Goal: Task Accomplishment & Management: Complete application form

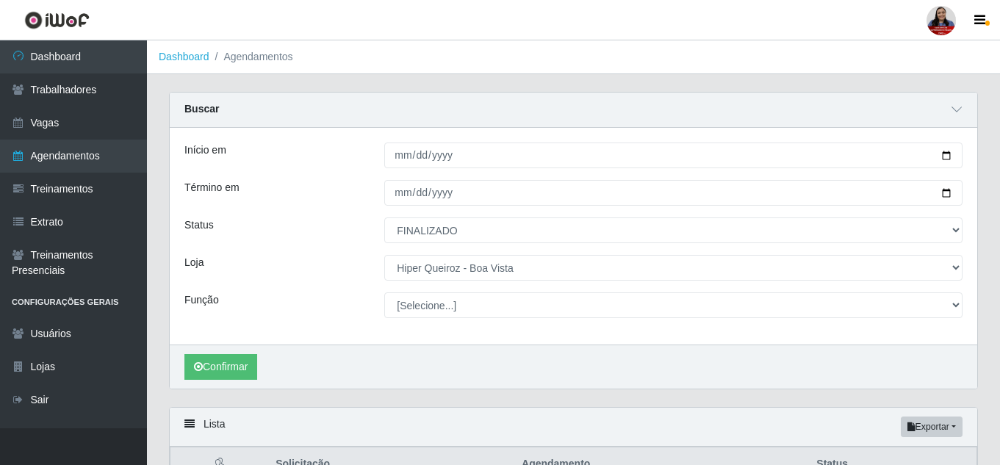
select select "FINALIZADO"
select select "514"
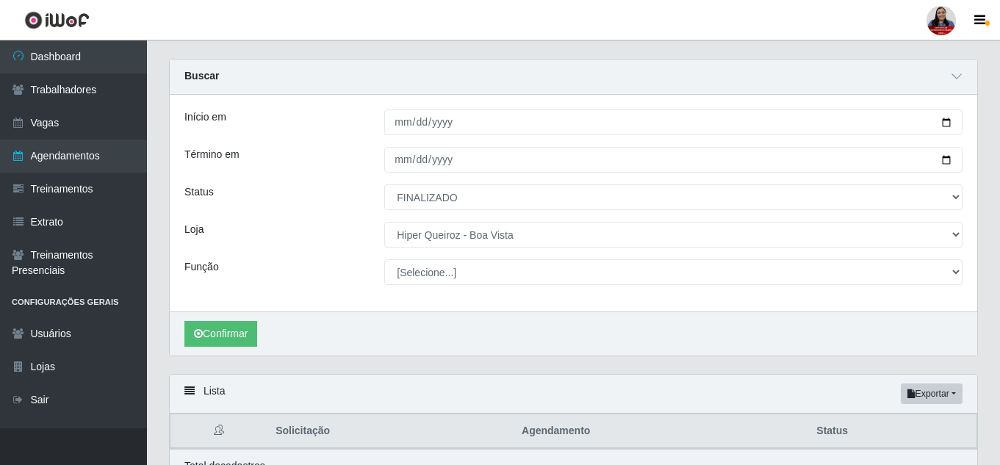
scroll to position [33, 0]
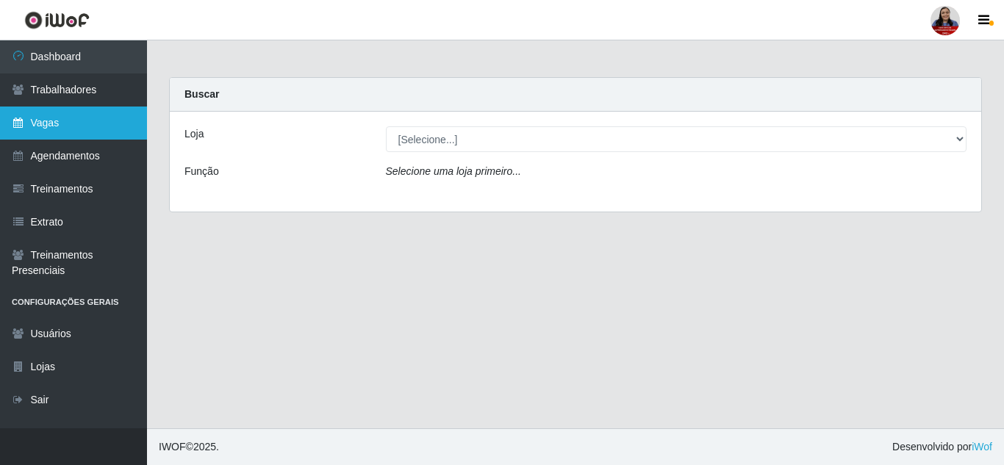
click at [109, 129] on link "Vagas" at bounding box center [73, 123] width 147 height 33
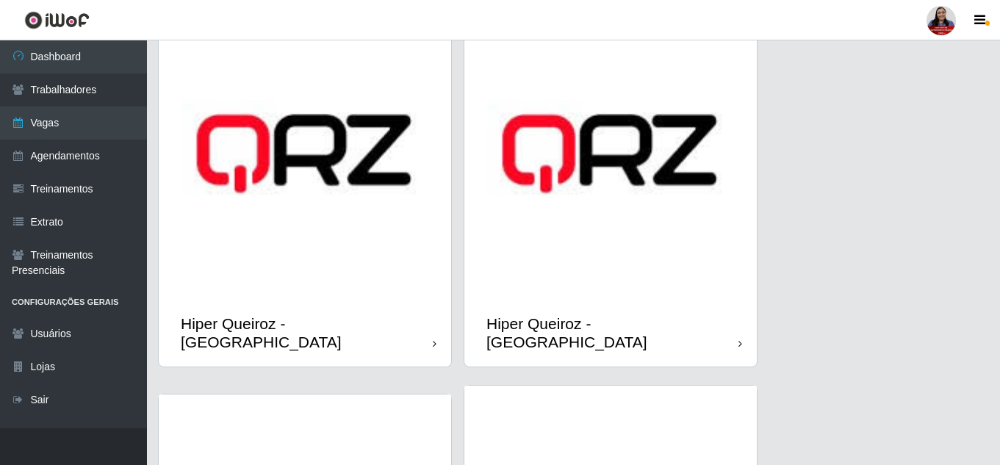
scroll to position [514, 0]
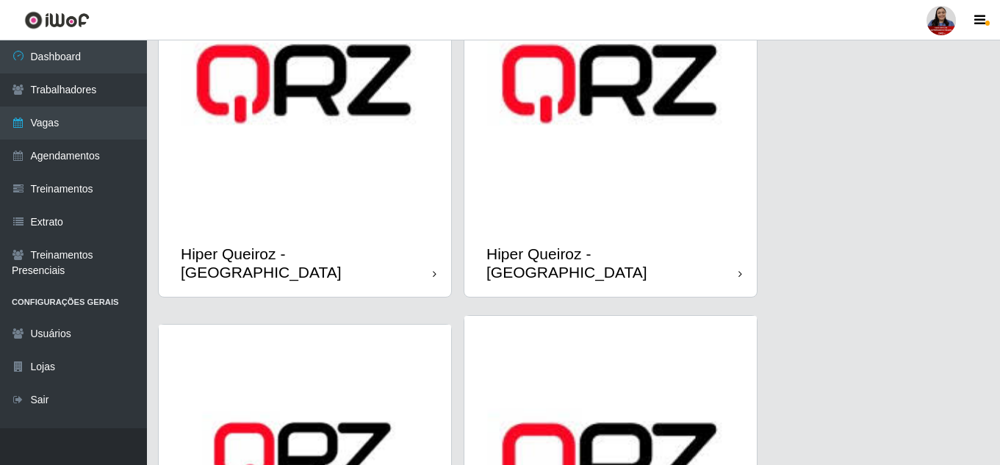
click at [586, 228] on img at bounding box center [610, 84] width 292 height 292
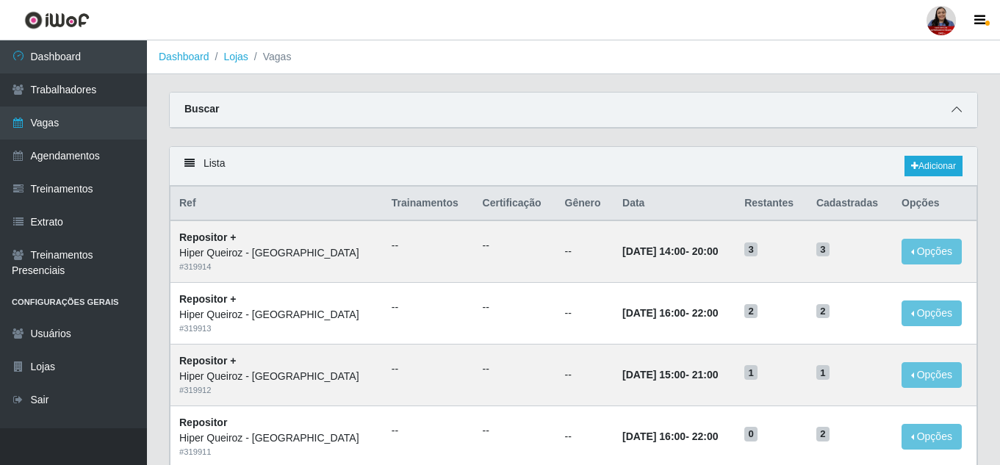
click at [960, 113] on icon at bounding box center [956, 109] width 10 height 10
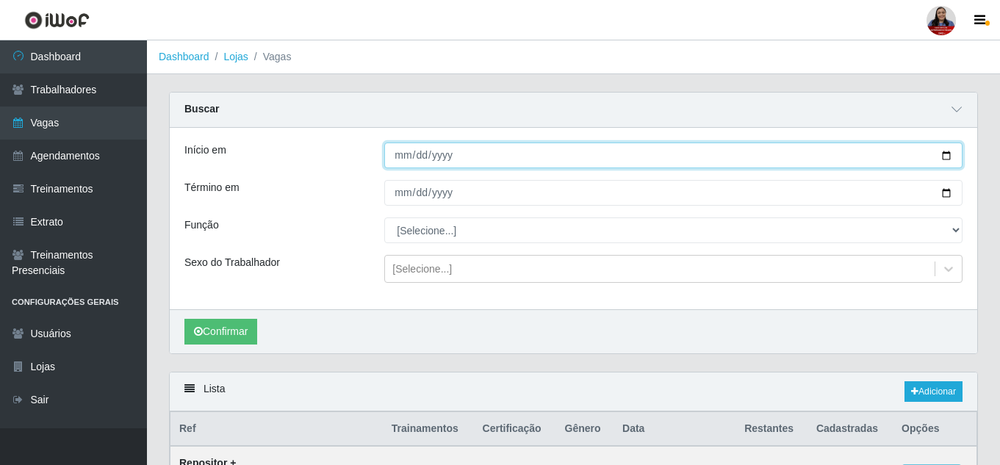
click at [947, 158] on input "Início em" at bounding box center [673, 156] width 578 height 26
type input "2025-09-10"
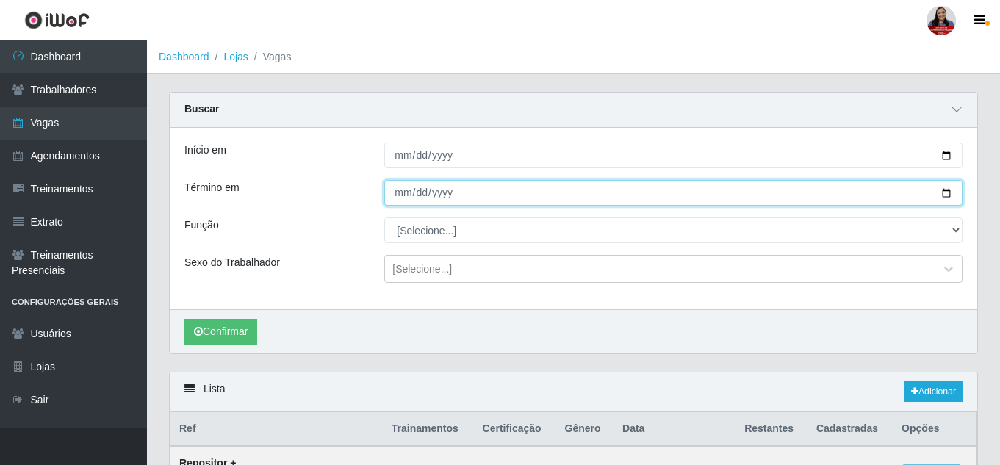
click at [950, 197] on input "Término em" at bounding box center [673, 193] width 578 height 26
type input "2025-09-10"
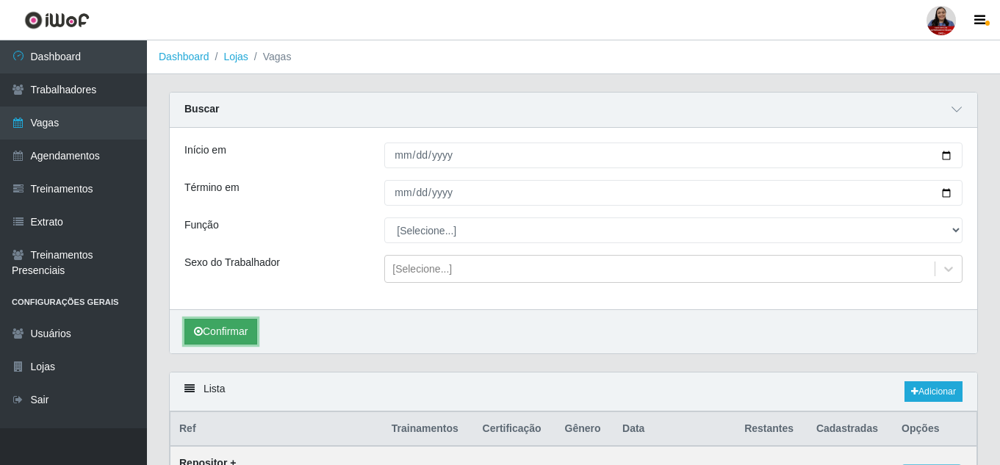
click at [246, 328] on button "Confirmar" at bounding box center [220, 332] width 73 height 26
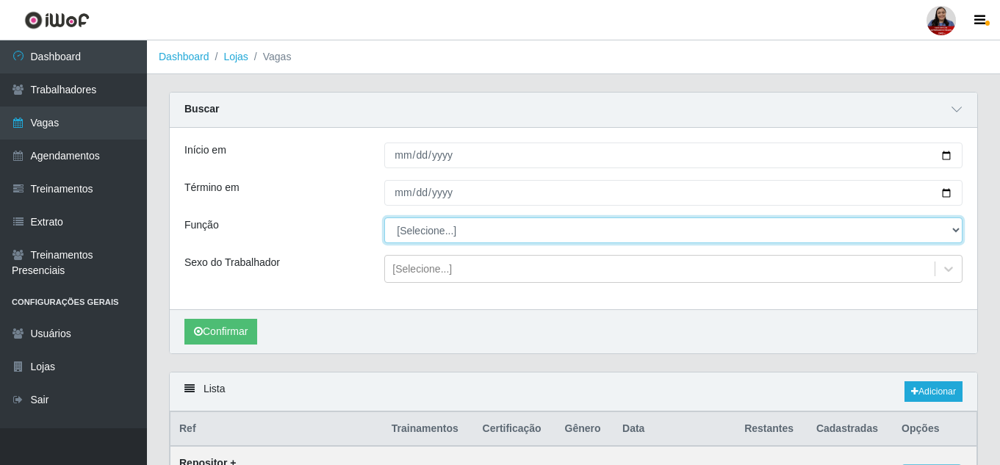
click at [441, 234] on select "[Selecione...] ASG ASG + ASG ++ Embalador Embalador + Embalador ++ Repositor Re…" at bounding box center [673, 230] width 578 height 26
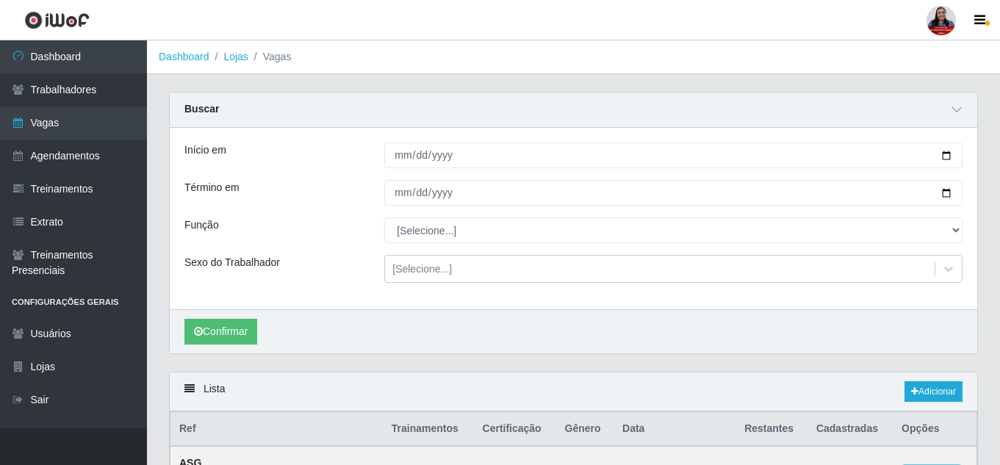
click at [314, 184] on div "Término em" at bounding box center [273, 193] width 200 height 26
click at [237, 331] on button "Confirmar" at bounding box center [220, 332] width 73 height 26
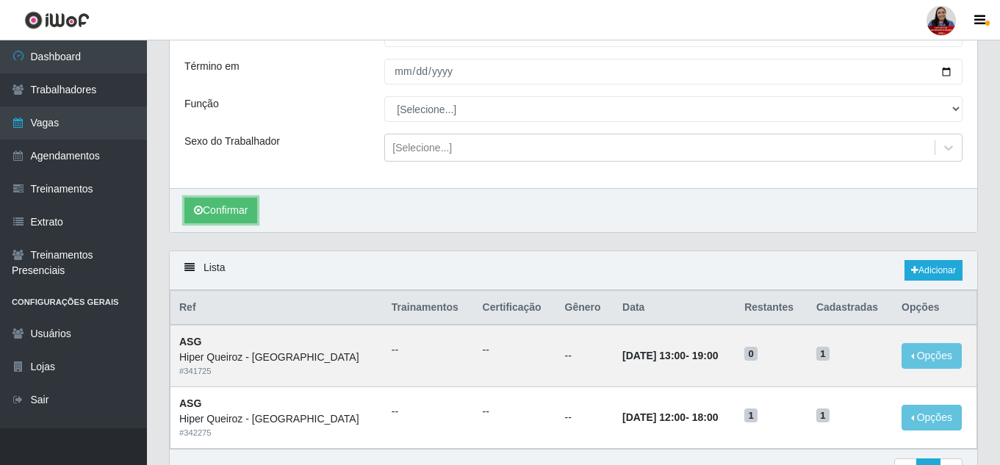
scroll to position [147, 0]
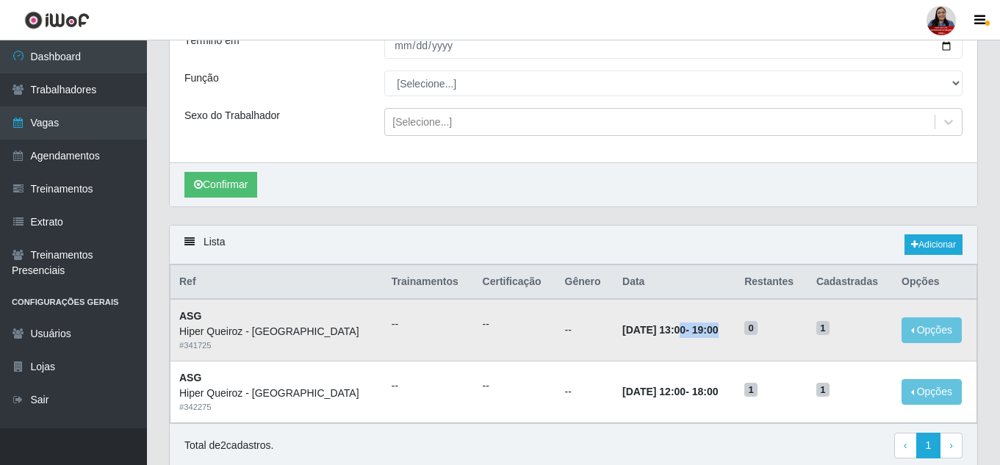
drag, startPoint x: 644, startPoint y: 325, endPoint x: 712, endPoint y: 334, distance: 68.2
click at [712, 334] on td "10/09/2025, 13:00 - 19:00" at bounding box center [674, 330] width 122 height 62
click at [705, 336] on time "19:00" at bounding box center [705, 330] width 26 height 12
drag, startPoint x: 818, startPoint y: 329, endPoint x: 829, endPoint y: 329, distance: 11.0
click at [829, 329] on h5 "1" at bounding box center [850, 327] width 68 height 15
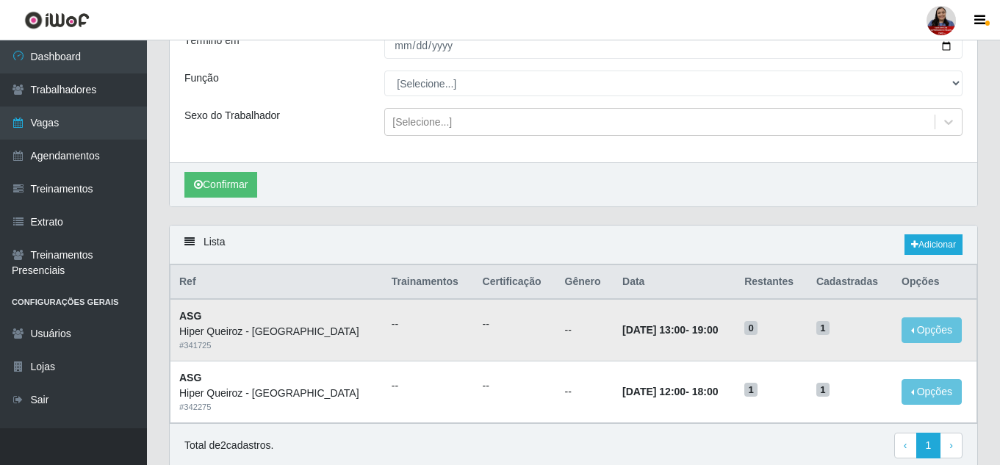
click at [800, 329] on td "0" at bounding box center [771, 330] width 72 height 62
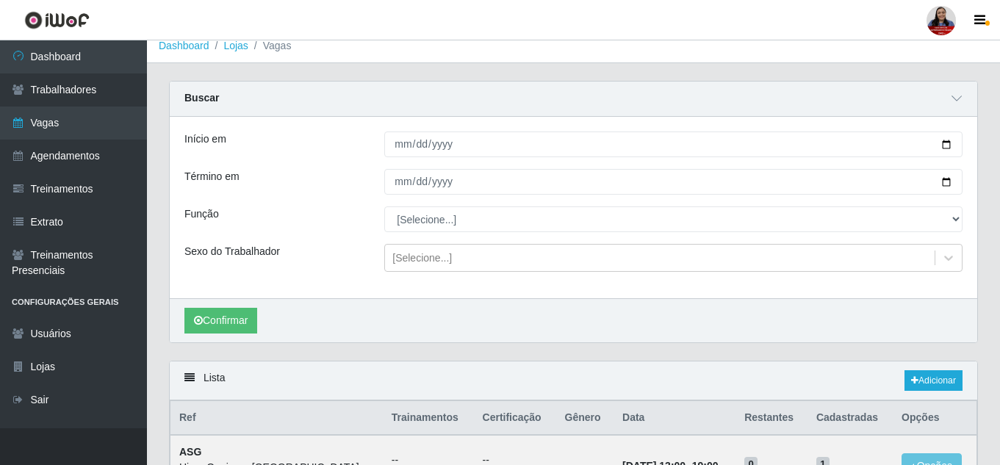
scroll to position [0, 0]
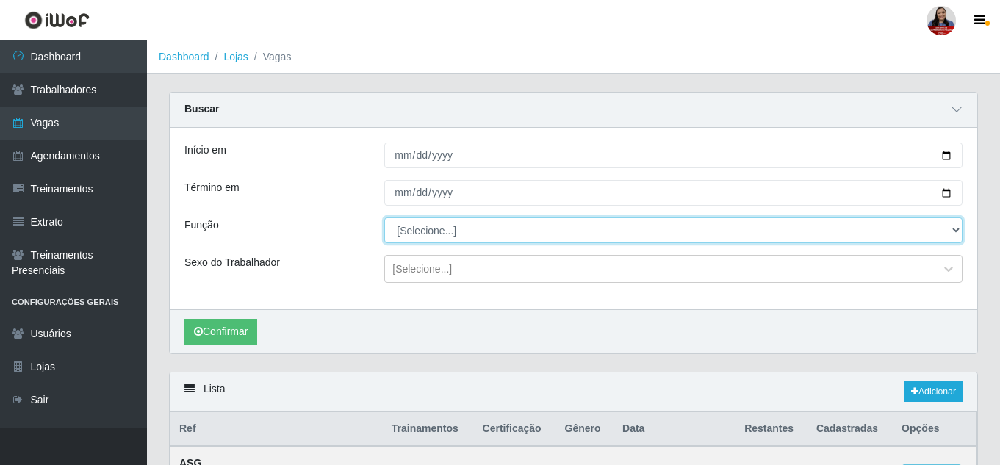
click at [476, 230] on select "[Selecione...] ASG ASG + ASG ++ Embalador Embalador + Embalador ++ Repositor Re…" at bounding box center [673, 230] width 578 height 26
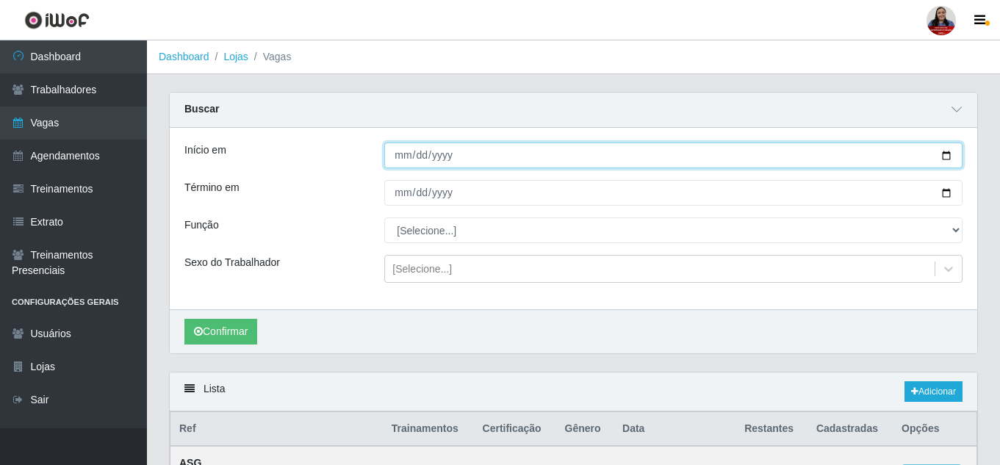
click at [946, 156] on input "2025-09-10" at bounding box center [673, 156] width 578 height 26
type input "2025-09-01"
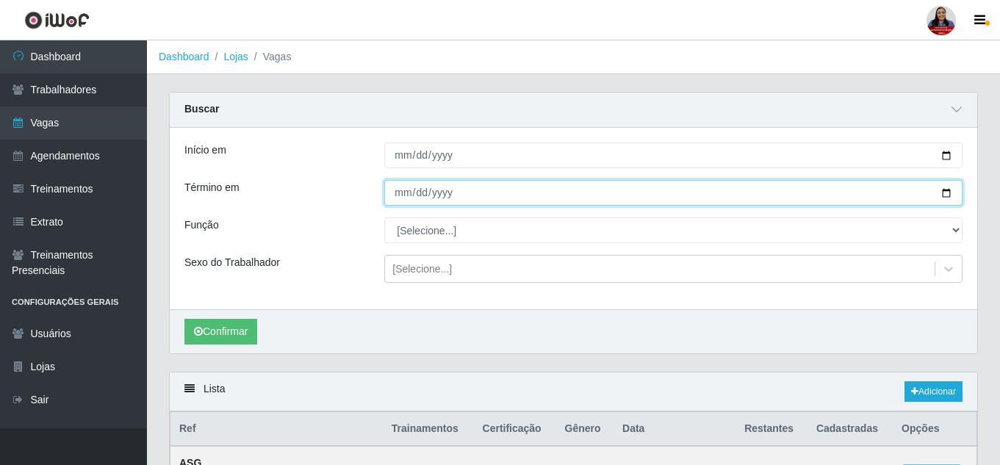
click at [943, 199] on input "2025-09-10" at bounding box center [673, 193] width 578 height 26
type input "2025-09-01"
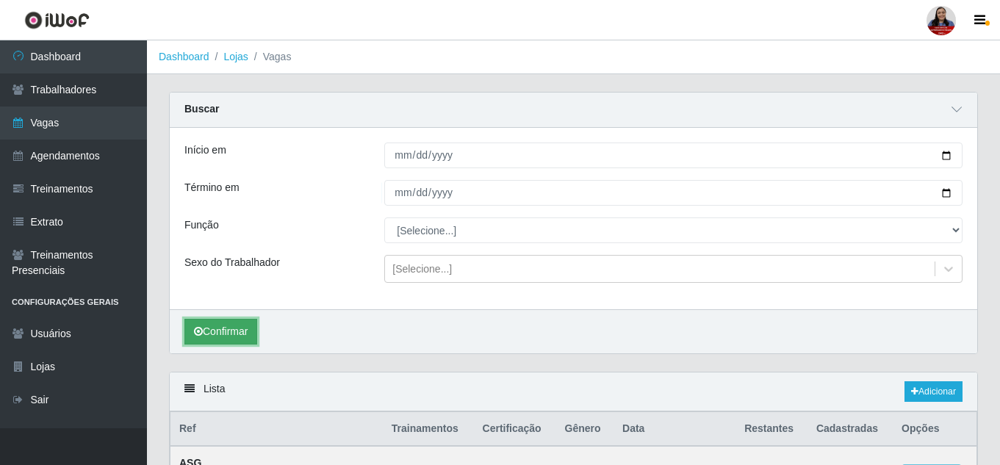
click at [224, 330] on button "Confirmar" at bounding box center [220, 332] width 73 height 26
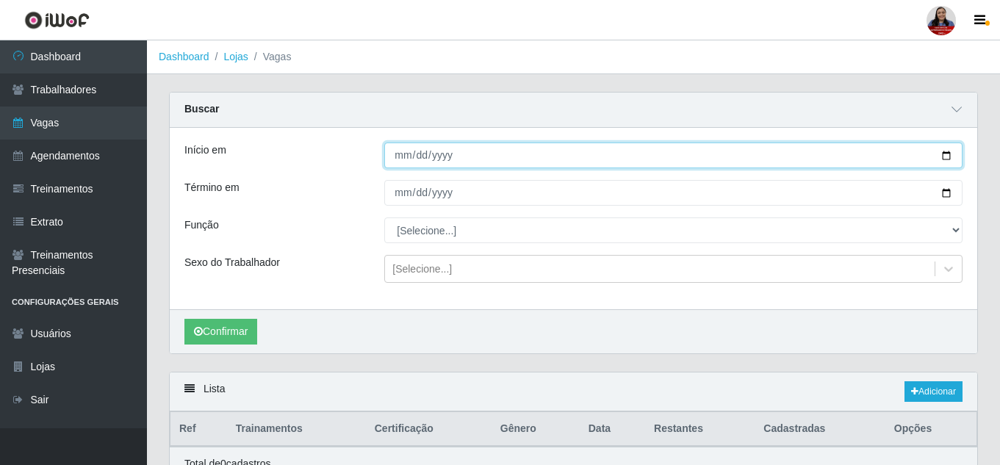
click at [949, 159] on input "2025-09-01" at bounding box center [673, 156] width 578 height 26
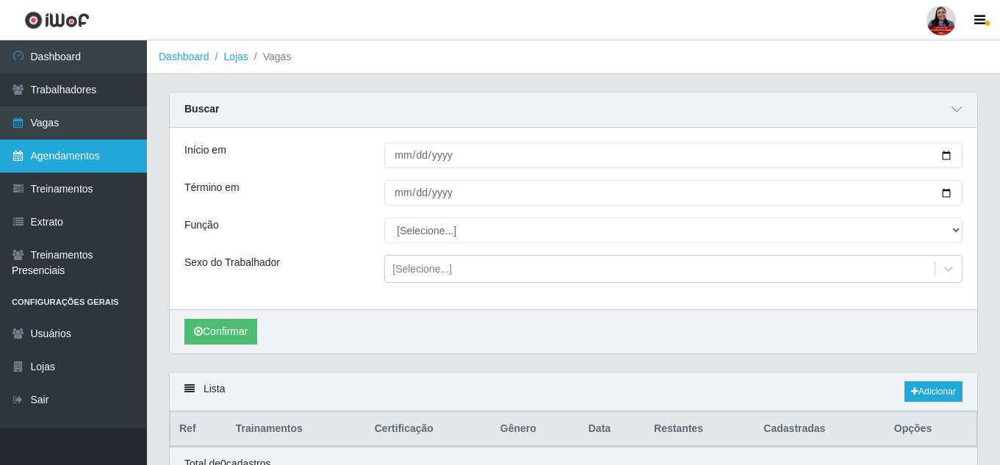
click at [62, 155] on link "Agendamentos" at bounding box center [73, 156] width 147 height 33
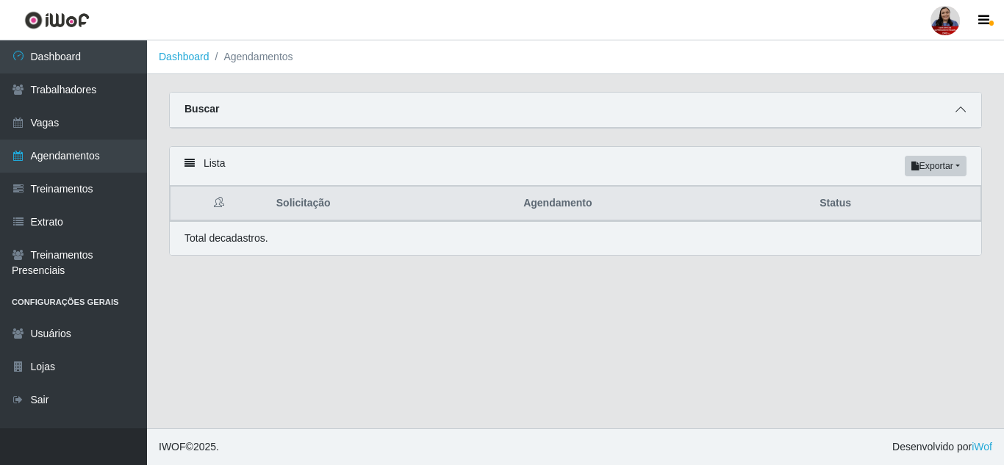
click at [961, 113] on icon at bounding box center [960, 109] width 10 height 10
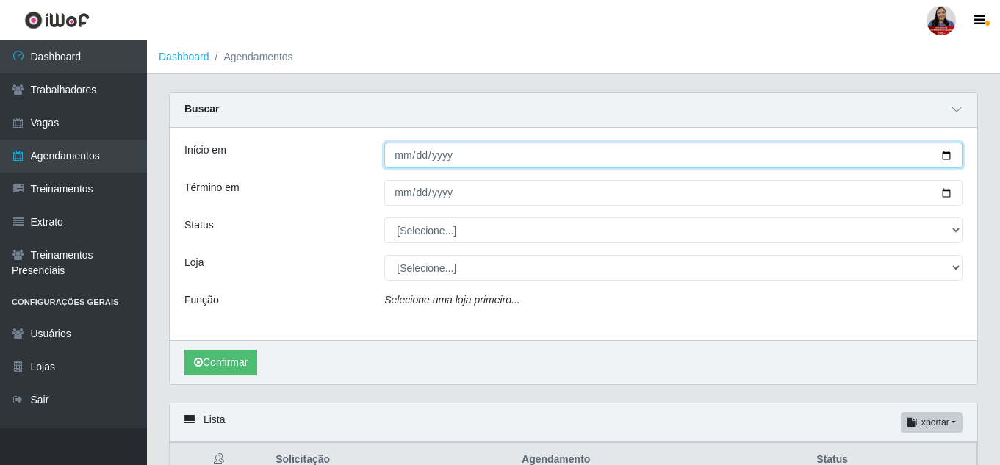
click at [945, 158] on input "Início em" at bounding box center [673, 156] width 578 height 26
type input "2025-09-01"
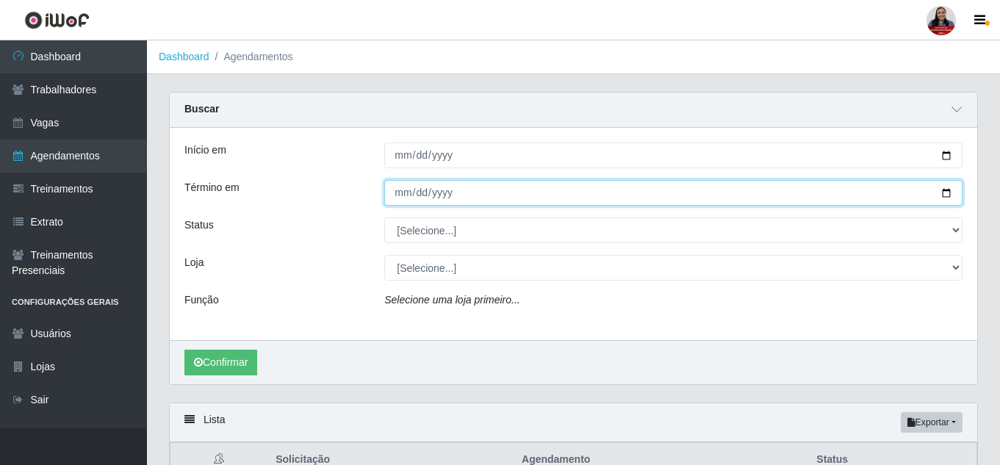
click at [943, 193] on input "Término em" at bounding box center [673, 193] width 578 height 26
type input "2025-09-01"
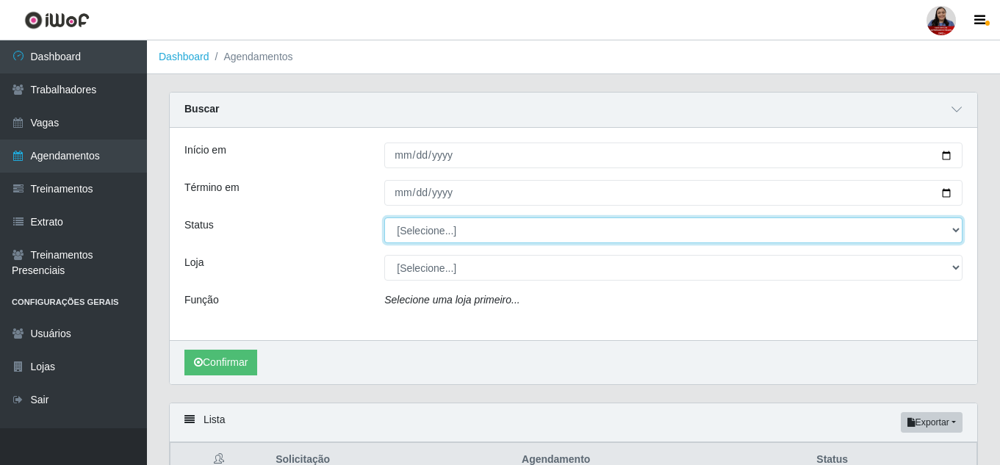
click at [414, 231] on select "[Selecione...] AGENDADO AGUARDANDO LIBERAR EM ANDAMENTO EM REVISÃO FINALIZADO C…" at bounding box center [673, 230] width 578 height 26
select select "FINALIZADO"
click at [384, 218] on select "[Selecione...] AGENDADO AGUARDANDO LIBERAR EM ANDAMENTO EM REVISÃO FINALIZADO C…" at bounding box center [673, 230] width 578 height 26
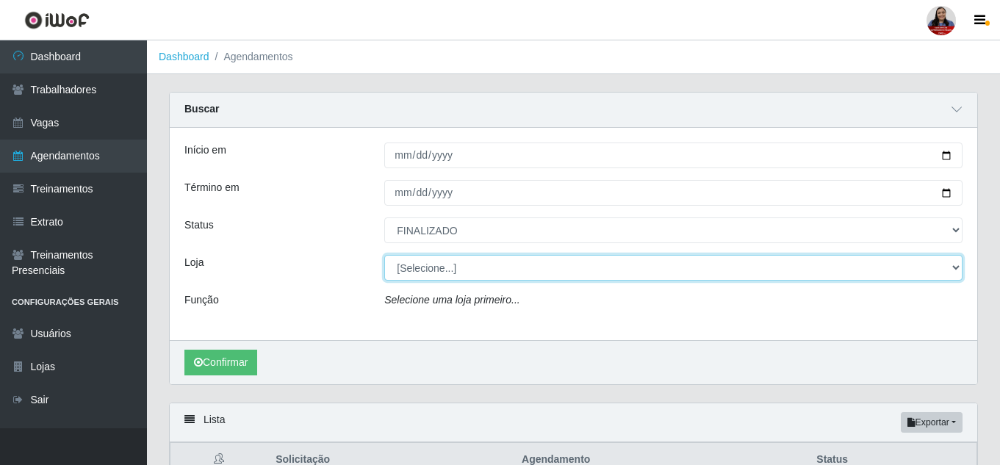
click at [458, 259] on select "[Selecione...] Hiper Queiroz - Alto da Conceição Hiper Queiroz - Boa Vista Hipe…" at bounding box center [673, 268] width 578 height 26
select select "497"
click at [384, 256] on select "[Selecione...] Hiper Queiroz - Alto da Conceição Hiper Queiroz - Boa Vista Hipe…" at bounding box center [673, 268] width 578 height 26
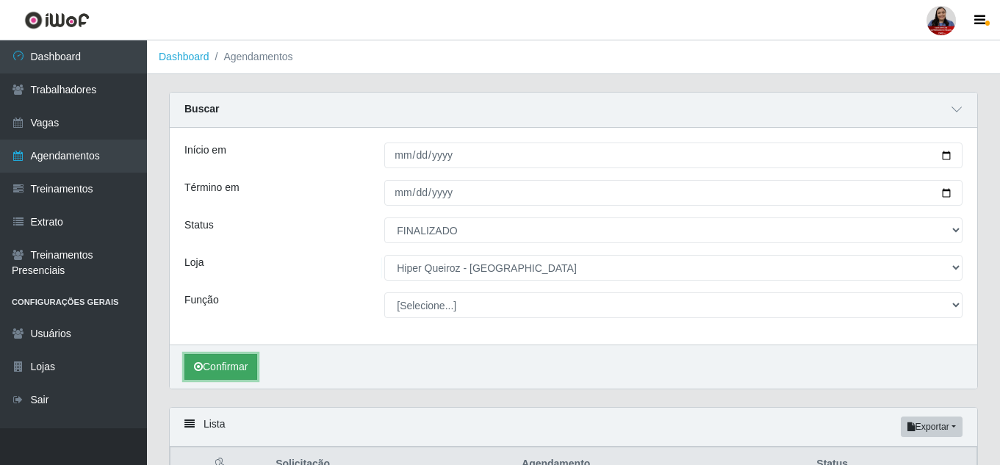
click at [240, 359] on button "Confirmar" at bounding box center [220, 367] width 73 height 26
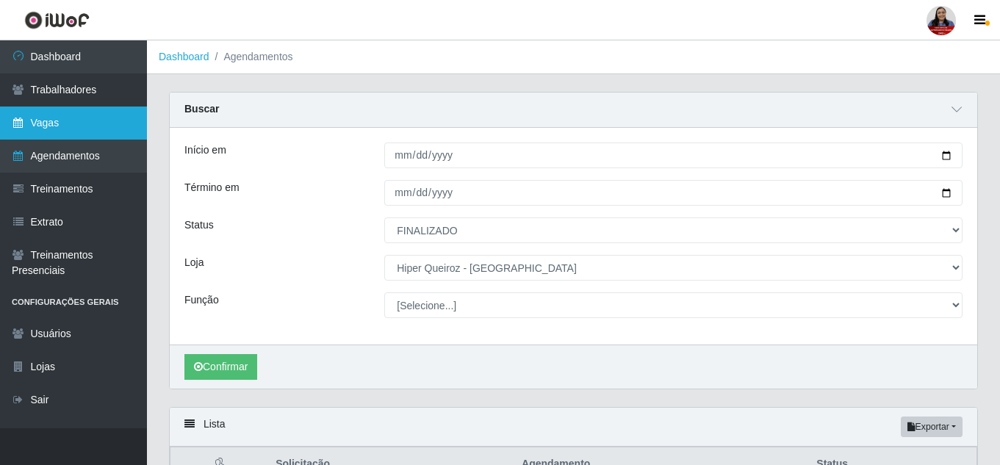
click at [81, 116] on link "Vagas" at bounding box center [73, 123] width 147 height 33
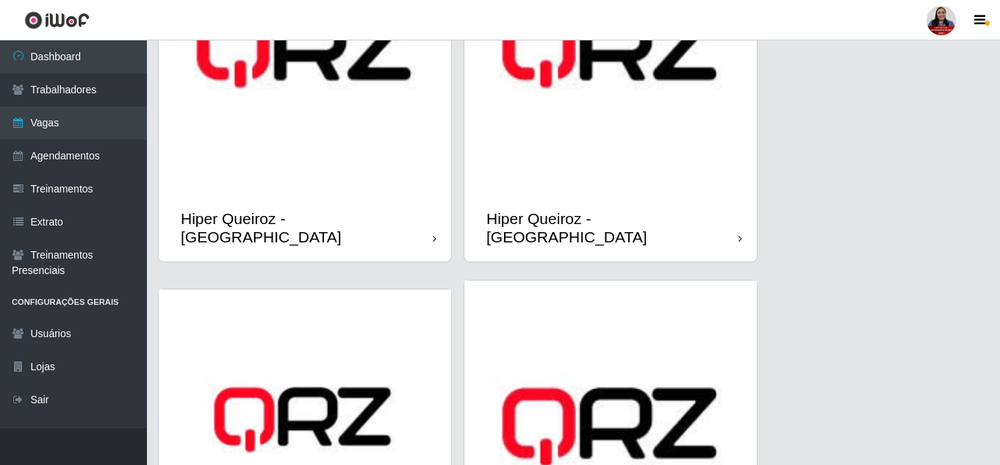
scroll to position [527, 0]
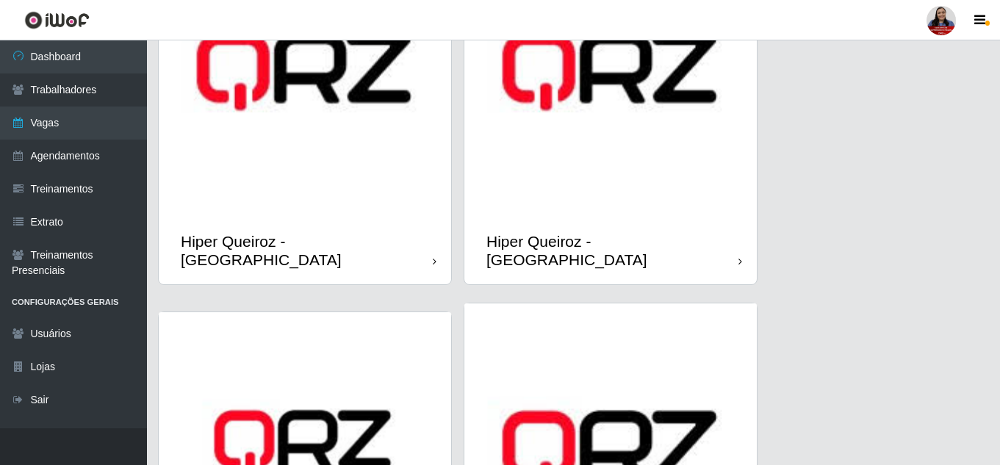
click at [684, 165] on img at bounding box center [610, 71] width 292 height 292
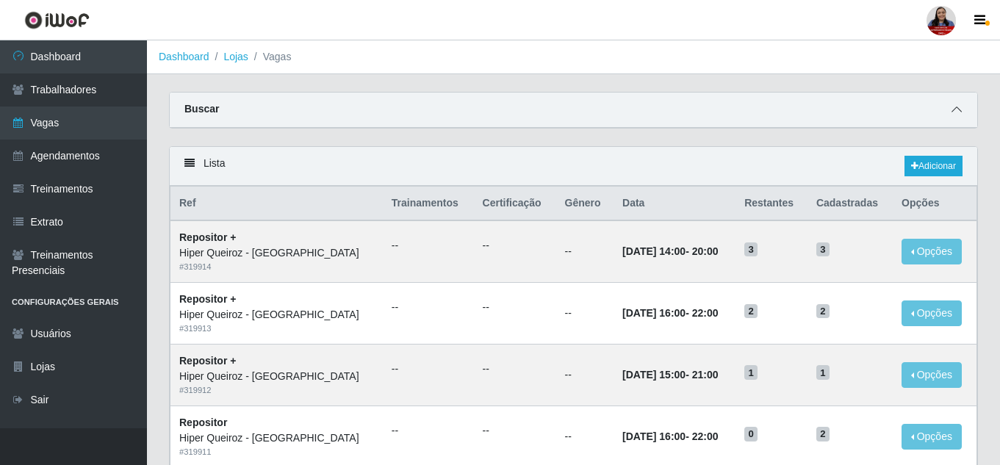
click at [957, 113] on icon at bounding box center [956, 109] width 10 height 10
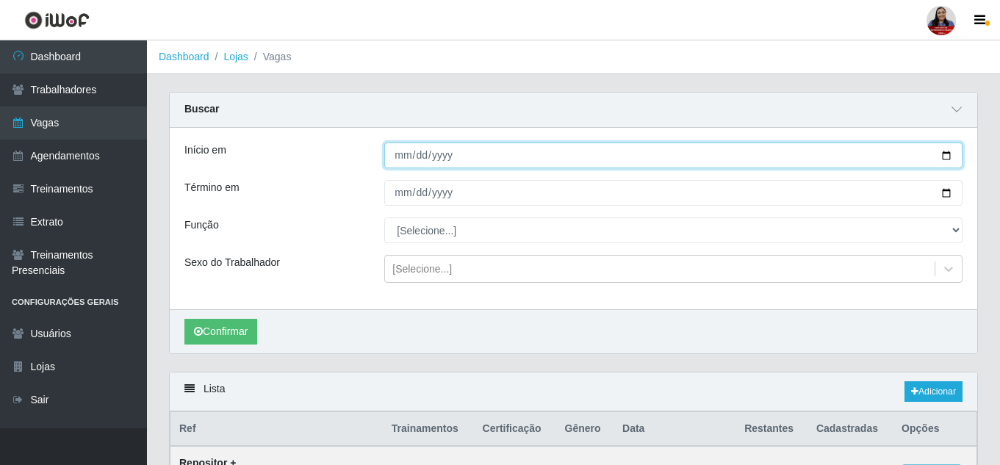
click at [950, 158] on input "Início em" at bounding box center [673, 156] width 578 height 26
type input "2025-09-10"
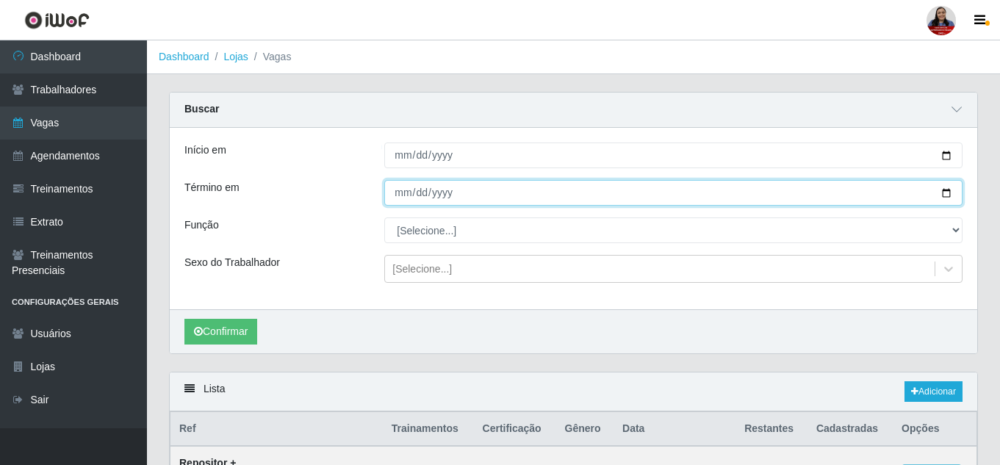
click at [946, 195] on input "Término em" at bounding box center [673, 193] width 578 height 26
type input "2025-09-10"
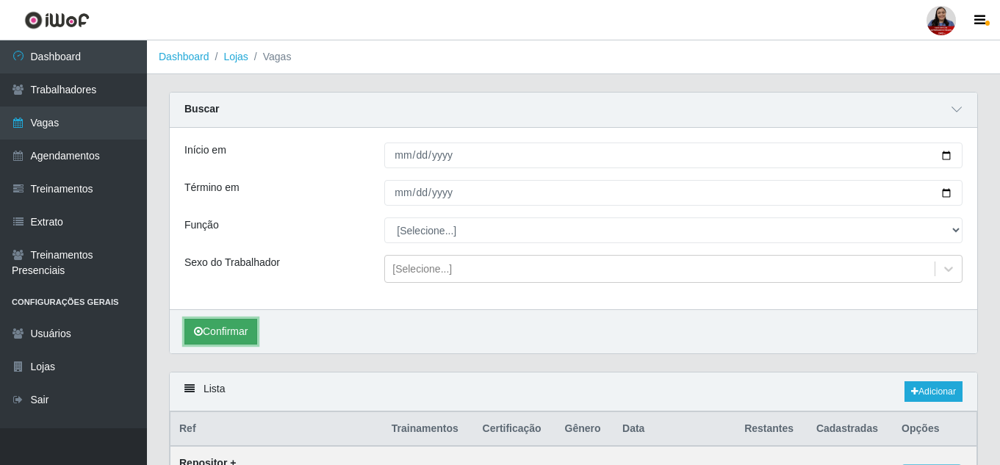
click at [246, 322] on button "Confirmar" at bounding box center [220, 332] width 73 height 26
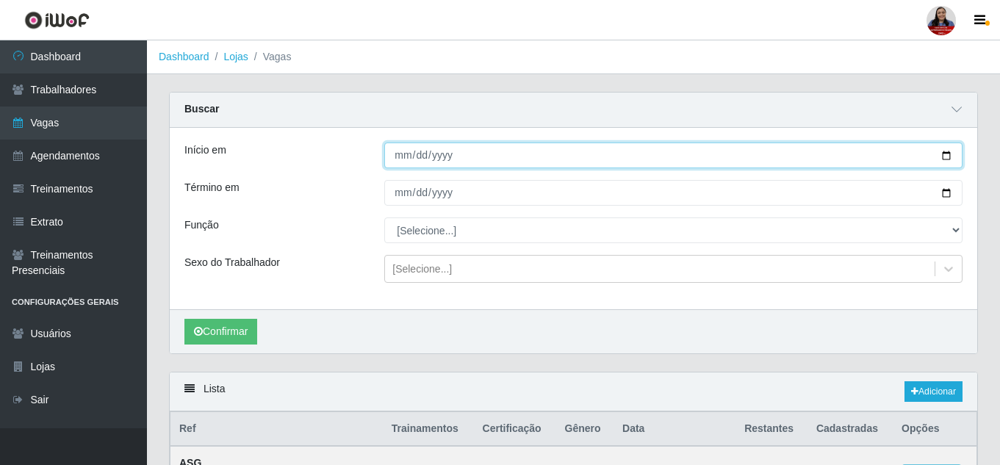
click at [946, 155] on input "2025-09-10" at bounding box center [673, 156] width 578 height 26
type input "2025-09-11"
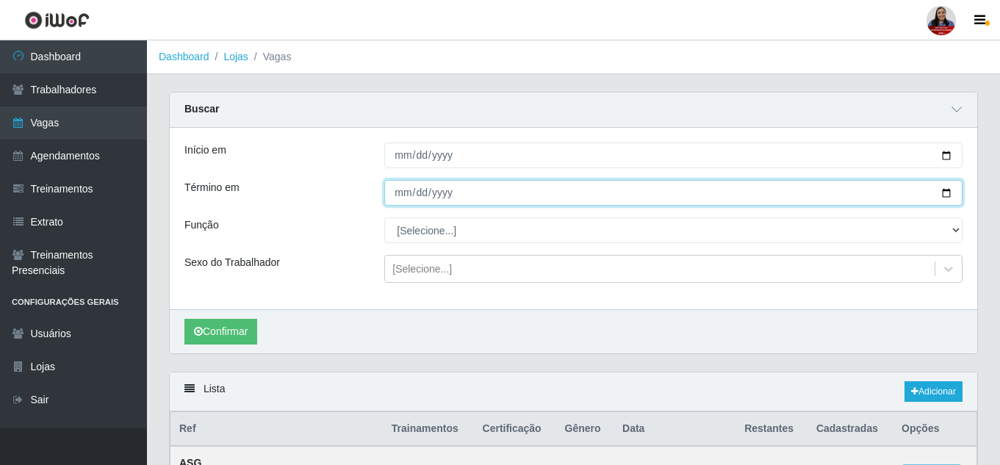
click at [945, 192] on input "2025-09-10" at bounding box center [673, 193] width 578 height 26
type input "2025-09-11"
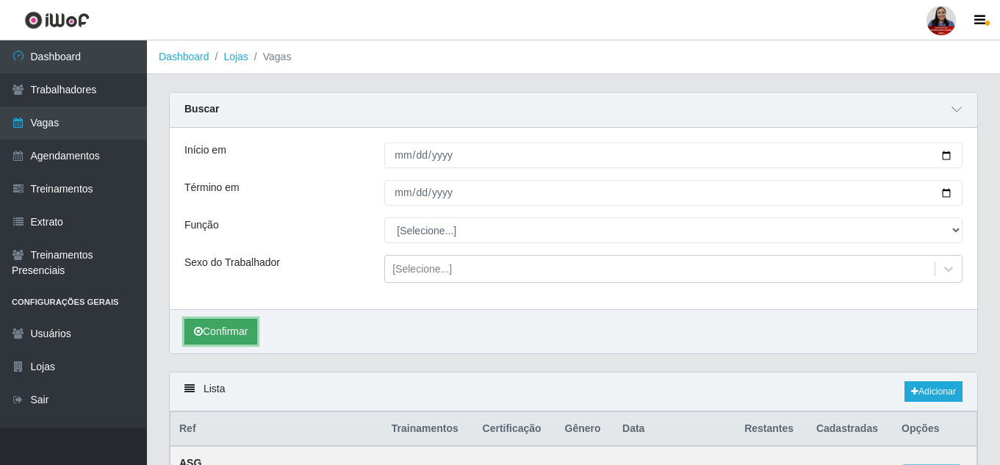
click at [253, 331] on button "Confirmar" at bounding box center [220, 332] width 73 height 26
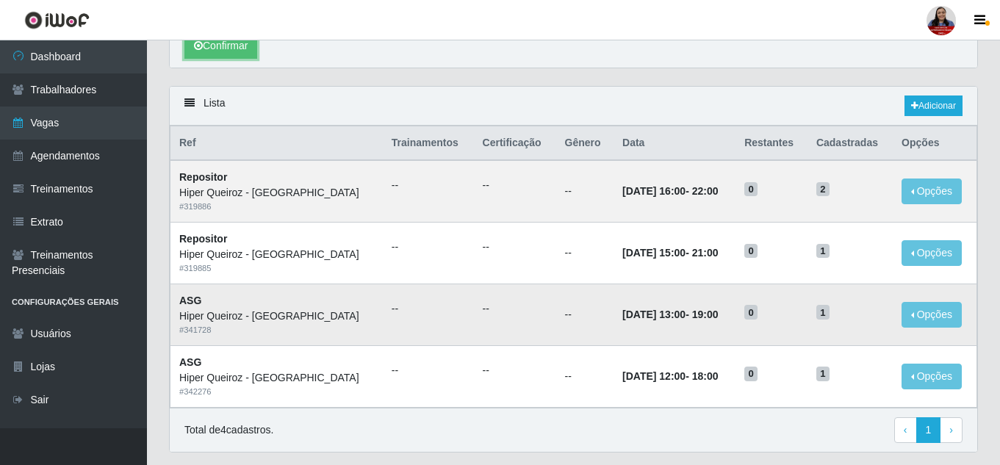
scroll to position [294, 0]
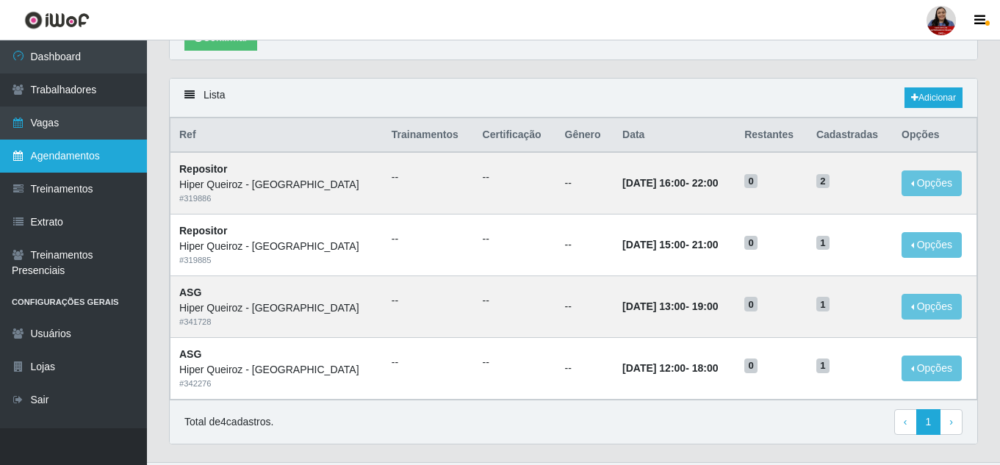
click at [65, 164] on link "Agendamentos" at bounding box center [73, 156] width 147 height 33
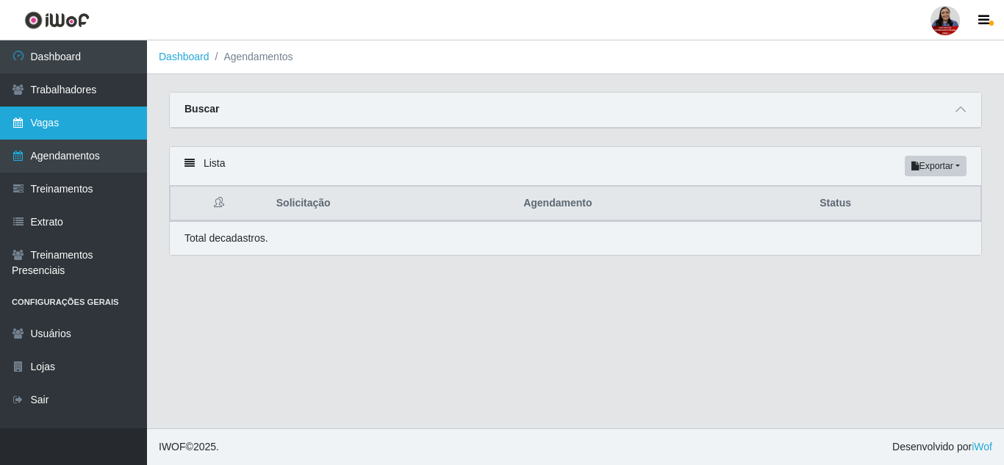
click at [96, 127] on link "Vagas" at bounding box center [73, 123] width 147 height 33
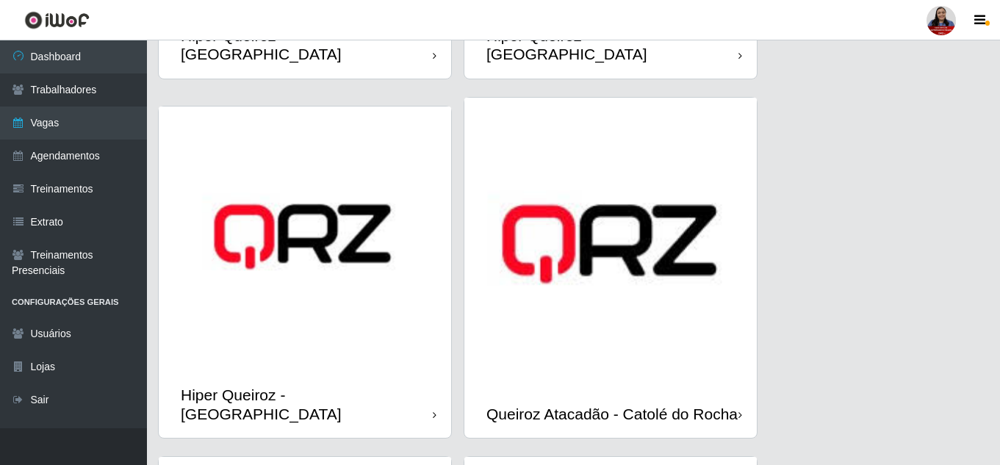
scroll to position [514, 0]
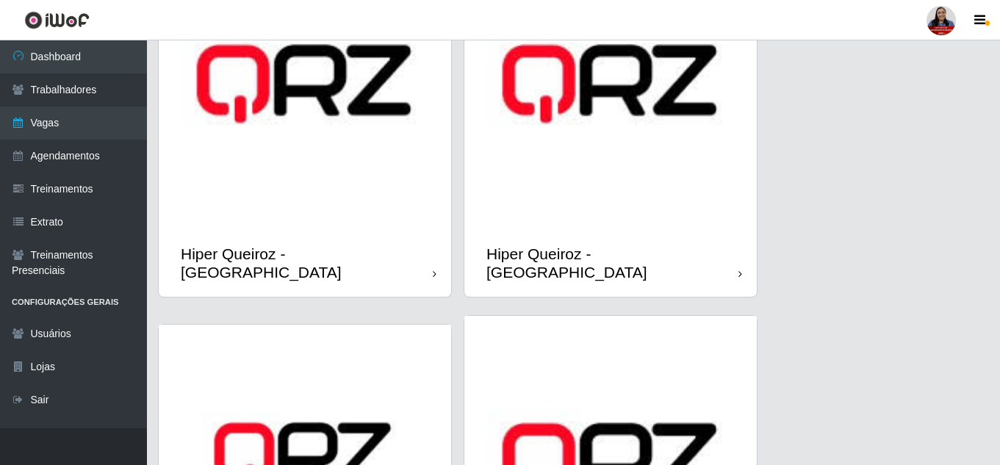
click at [636, 110] on img at bounding box center [610, 84] width 292 height 292
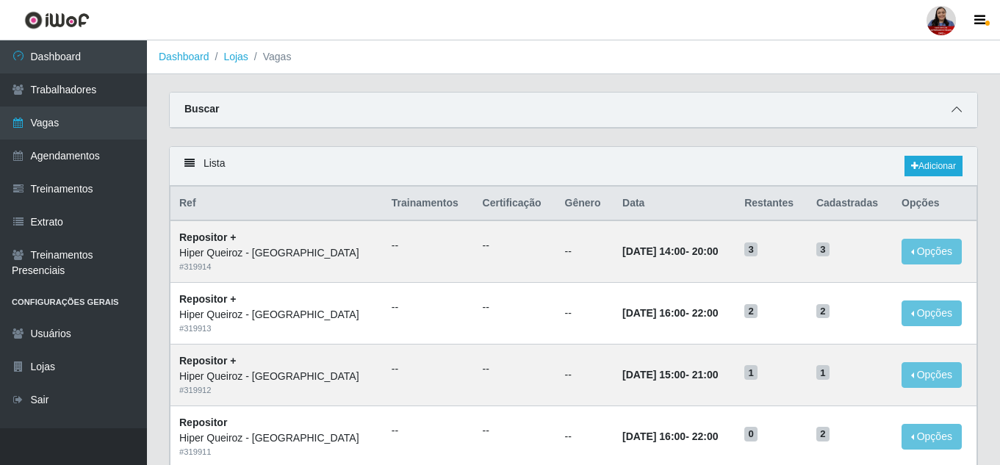
click at [960, 109] on icon at bounding box center [956, 109] width 10 height 10
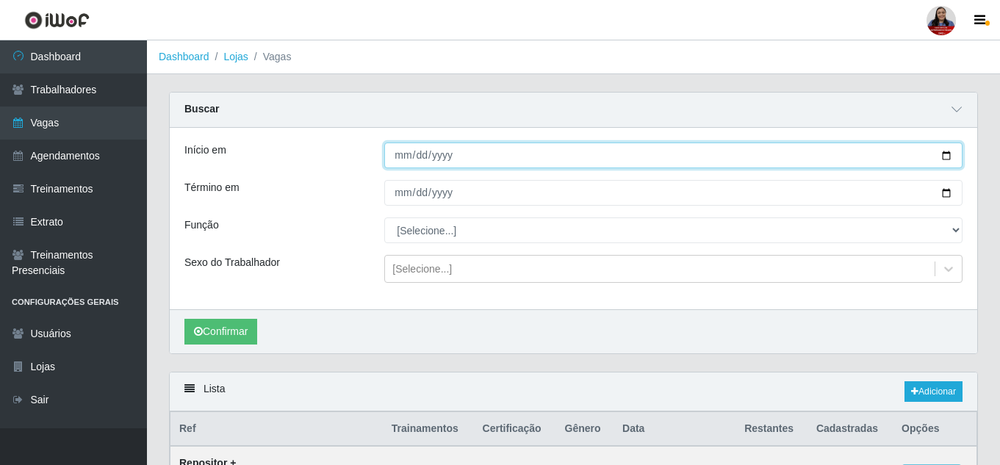
click at [949, 154] on input "Início em" at bounding box center [673, 156] width 578 height 26
type input "2025-09-12"
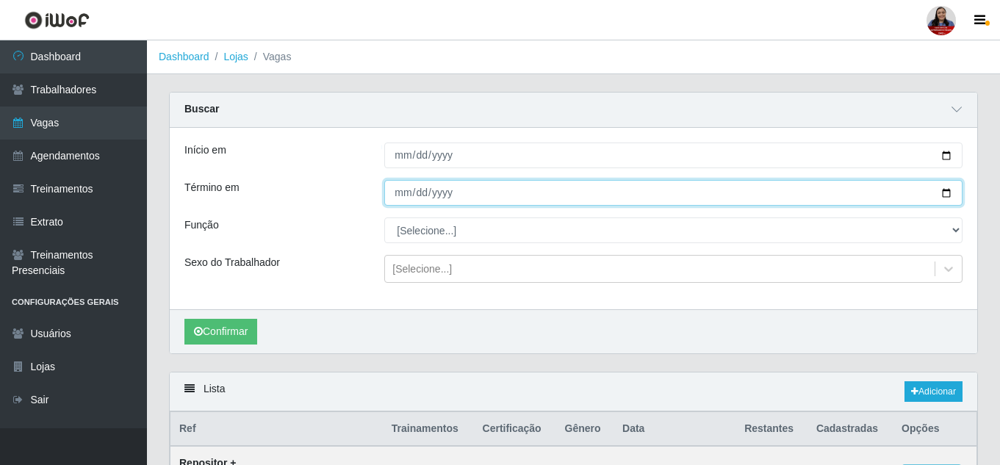
click at [942, 190] on input "Término em" at bounding box center [673, 193] width 578 height 26
type input "2025-09-12"
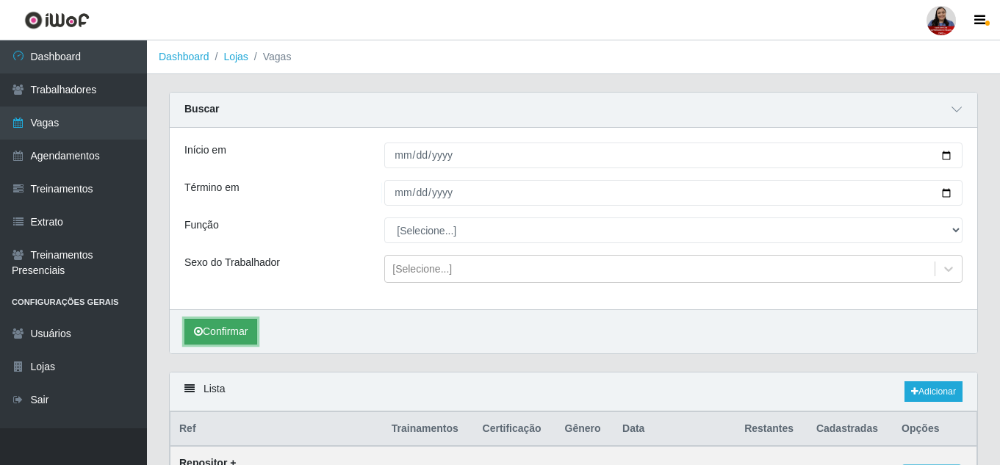
click at [230, 333] on button "Confirmar" at bounding box center [220, 332] width 73 height 26
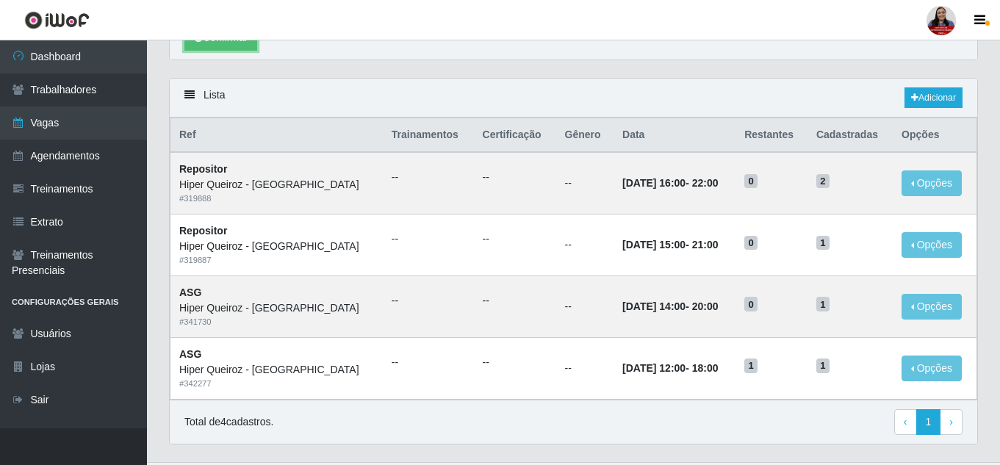
scroll to position [328, 0]
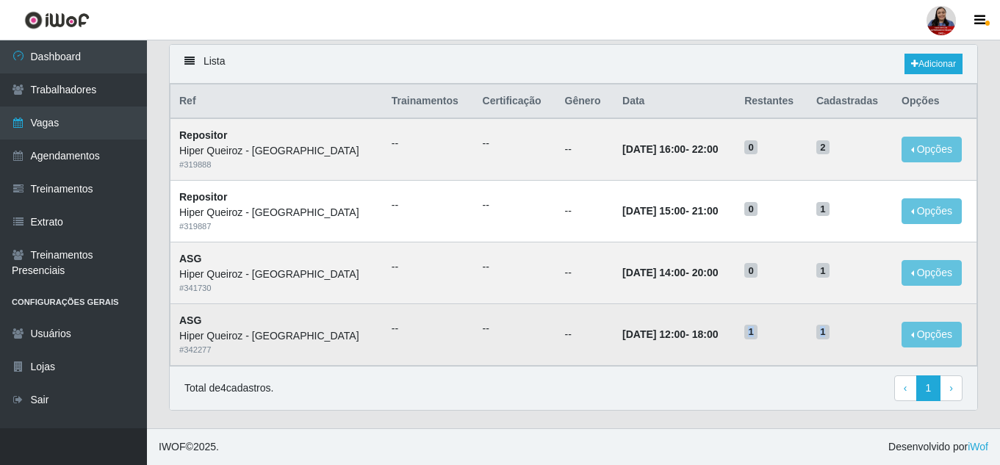
drag, startPoint x: 746, startPoint y: 332, endPoint x: 831, endPoint y: 332, distance: 84.5
click at [831, 332] on tr "ASG Hiper Queiroz - Nova Betânia # 342277 -- -- -- 12/09/2025, 12:00 - 18:00 1 …" at bounding box center [573, 334] width 807 height 62
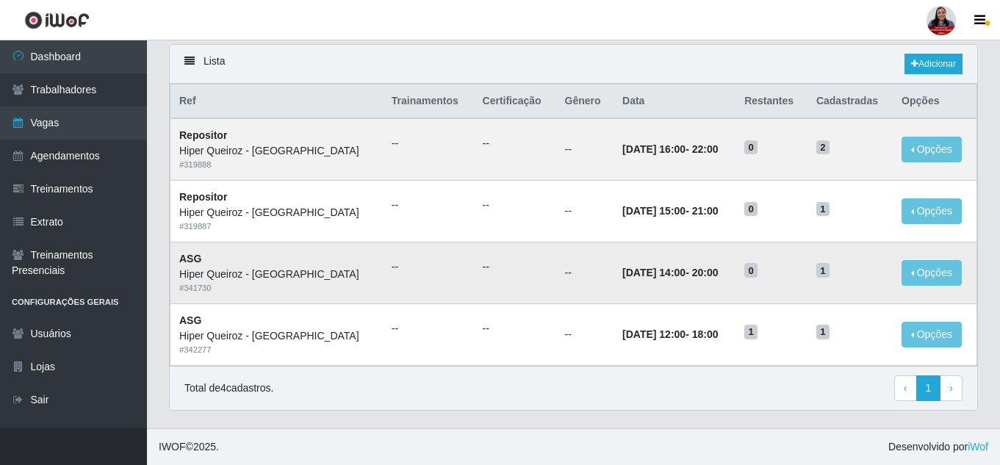
click at [790, 293] on td "0" at bounding box center [771, 273] width 72 height 62
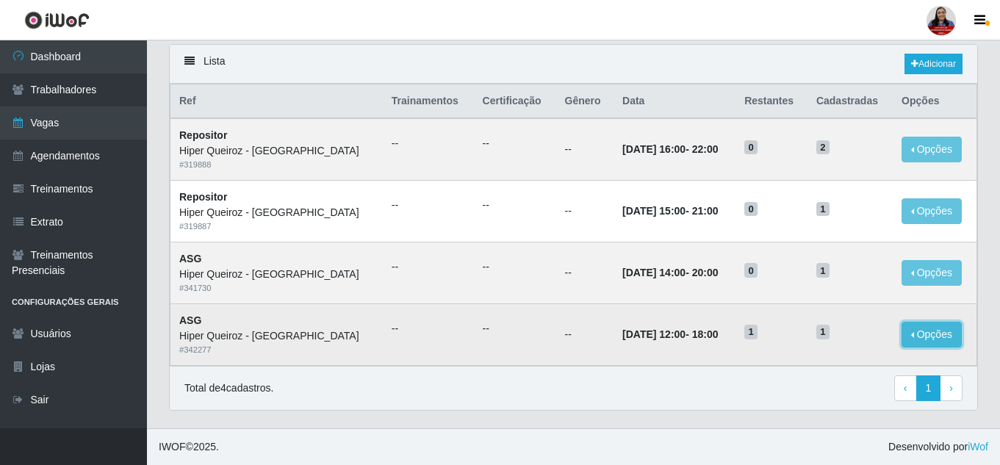
click at [937, 342] on button "Opções" at bounding box center [931, 335] width 60 height 26
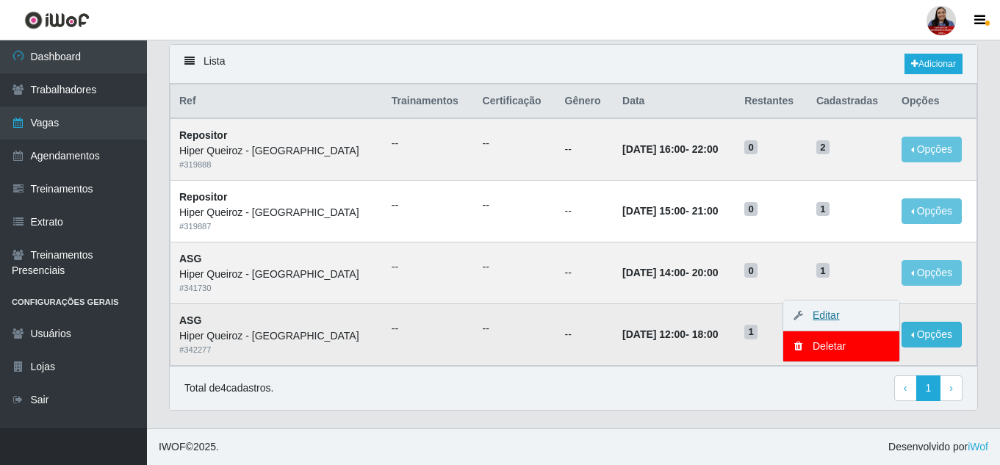
click at [826, 315] on link "Editar" at bounding box center [819, 315] width 42 height 12
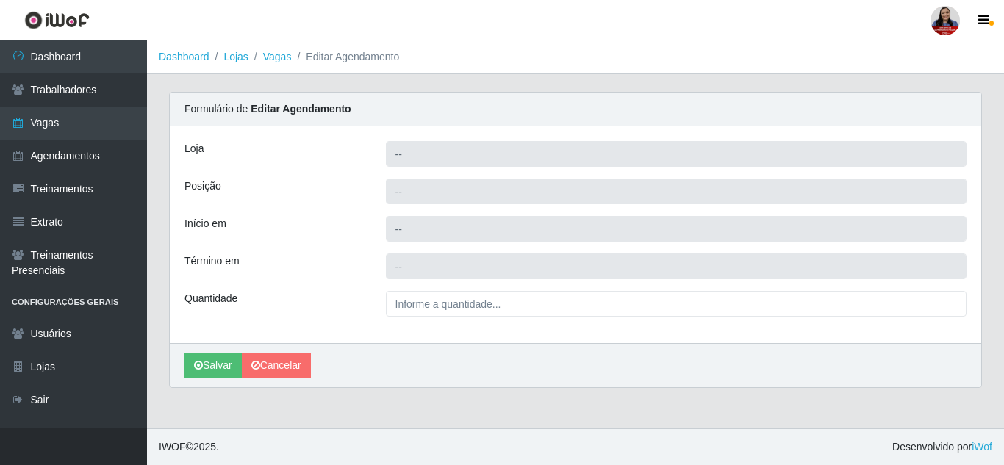
type input "Hiper Queiroz - [GEOGRAPHIC_DATA]"
type input "ASG"
type input "2025-09-12 12:00:00"
type input "2025-09-12 18:00:00"
type input "1__"
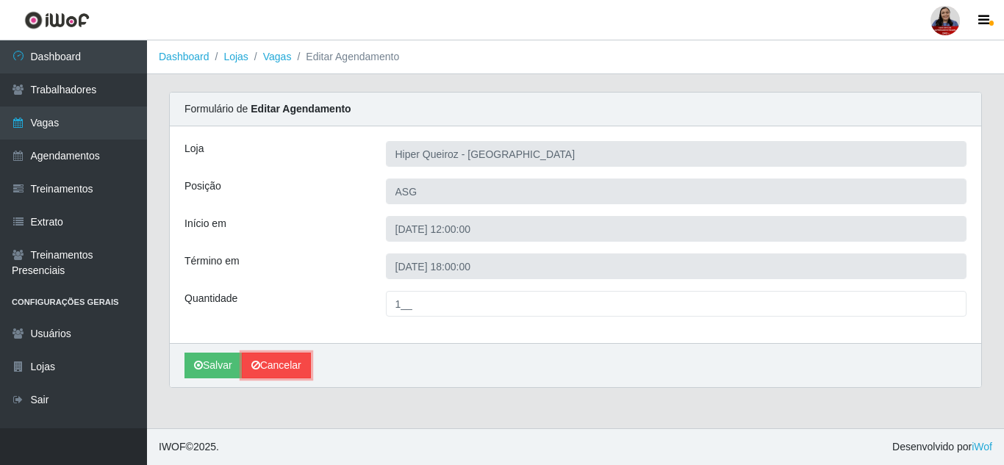
click at [288, 370] on link "Cancelar" at bounding box center [276, 366] width 69 height 26
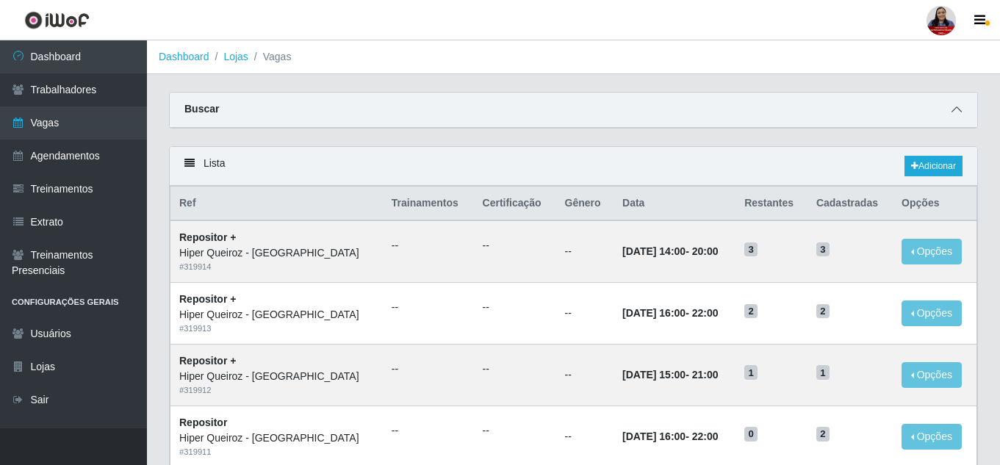
click at [962, 112] on span at bounding box center [957, 109] width 18 height 17
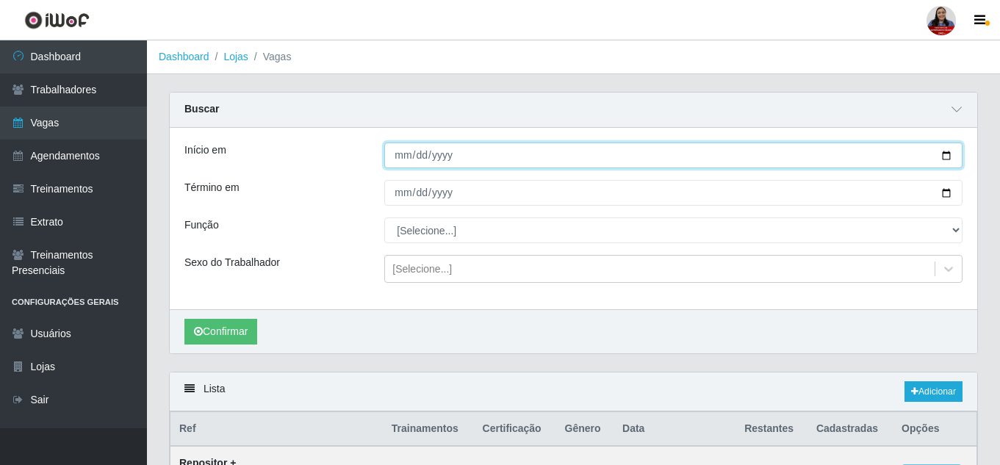
click at [951, 159] on input "Início em" at bounding box center [673, 156] width 578 height 26
type input "2025-09-12"
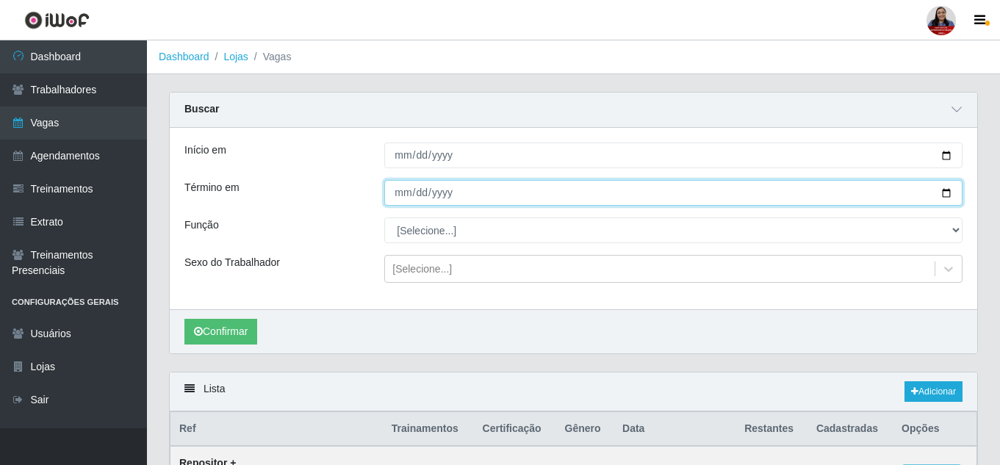
click at [946, 190] on input "Término em" at bounding box center [673, 193] width 578 height 26
type input "2025-09-12"
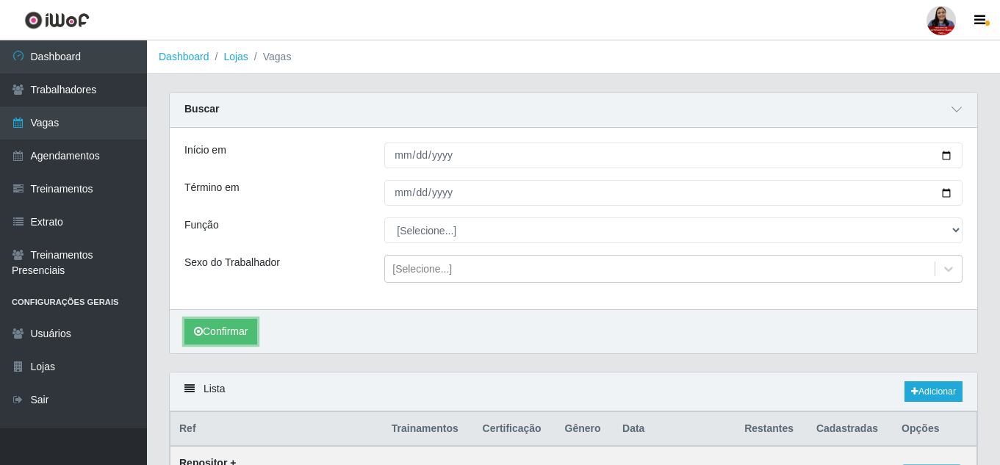
drag, startPoint x: 253, startPoint y: 333, endPoint x: 262, endPoint y: 331, distance: 8.2
click at [252, 333] on button "Confirmar" at bounding box center [220, 332] width 73 height 26
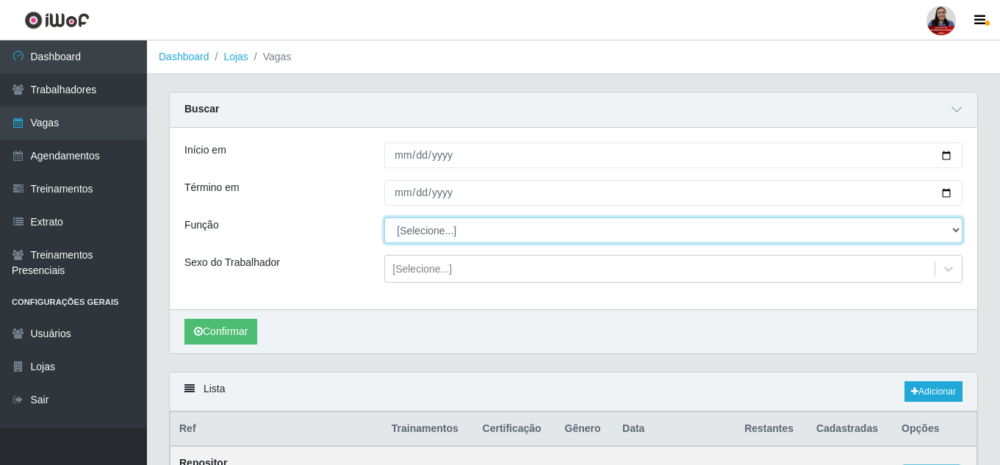
click at [953, 229] on select "[Selecione...] ASG ASG + ASG ++ Embalador Embalador + Embalador ++ Repositor Re…" at bounding box center [673, 230] width 578 height 26
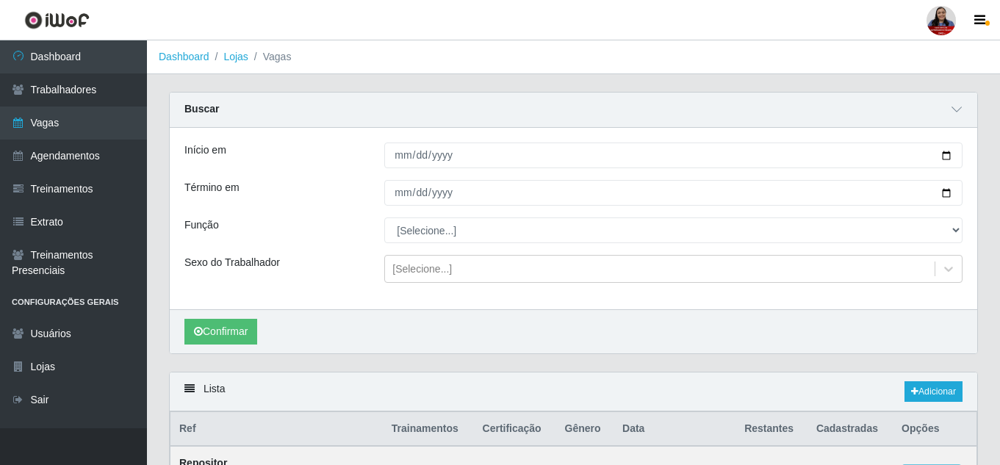
click at [339, 176] on div "Início em 2025-09-12 Término em 2025-09-12 Função [Selecione...] ASG ASG + ASG …" at bounding box center [573, 218] width 807 height 181
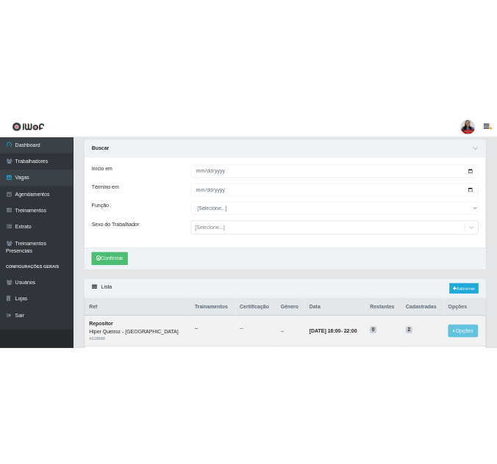
scroll to position [35, 0]
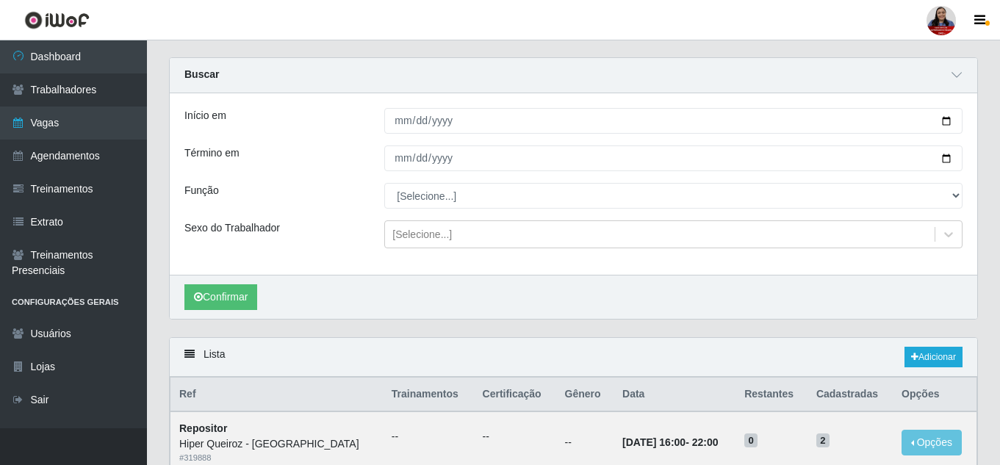
click at [294, 29] on header "Perfil Alterar Senha Sair" at bounding box center [500, 20] width 1000 height 40
